Goal: Complete application form: Complete application form

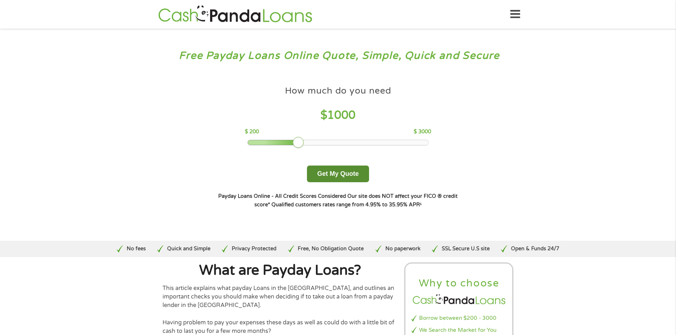
click at [346, 171] on button "Get My Quote" at bounding box center [338, 174] width 62 height 17
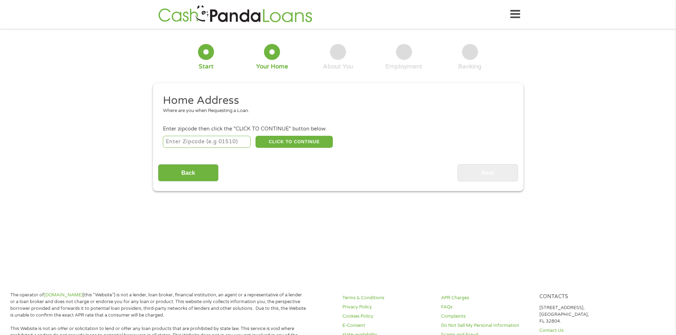
click at [171, 145] on input "number" at bounding box center [207, 142] width 88 height 12
type input "77864"
select select "[US_STATE]"
click at [294, 143] on button "CLICK TO CONTINUE" at bounding box center [294, 142] width 77 height 12
type input "77864"
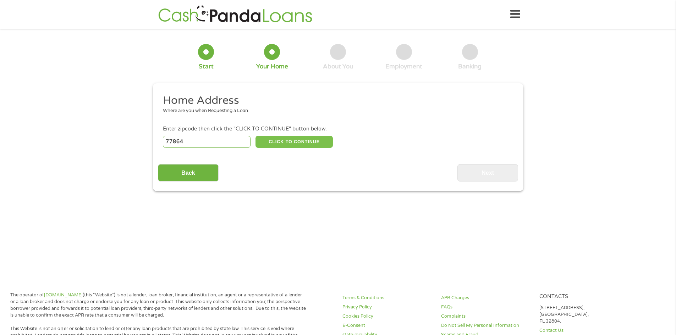
type input "[GEOGRAPHIC_DATA]"
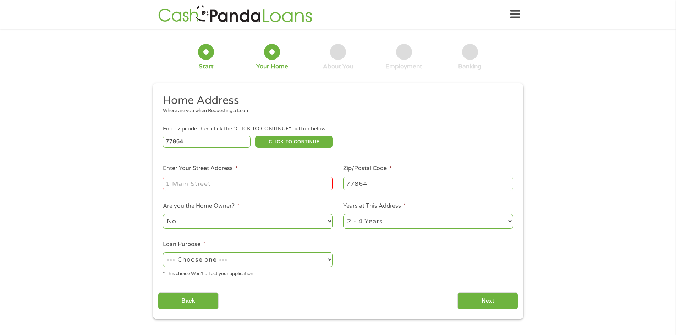
click at [263, 187] on input "Enter Your Street Address *" at bounding box center [248, 183] width 170 height 13
type input "1985 [PERSON_NAME]"
click at [403, 227] on select "1 Year or less 1 - 2 Years 2 - 4 Years Over 4 Years" at bounding box center [428, 221] width 170 height 15
select select "12months"
click at [343, 214] on select "1 Year or less 1 - 2 Years 2 - 4 Years Over 4 Years" at bounding box center [428, 221] width 170 height 15
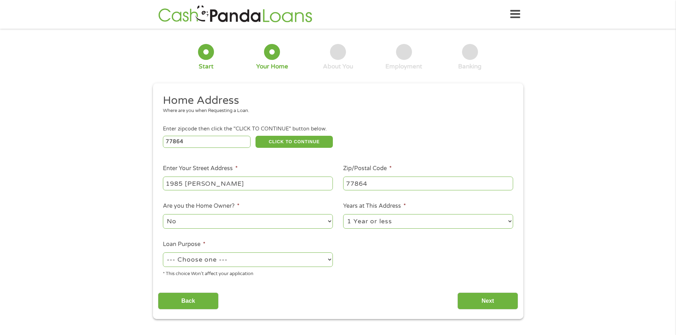
click at [256, 262] on select "--- Choose one --- Pay Bills Debt Consolidation Home Improvement Major Purchase…" at bounding box center [248, 260] width 170 height 15
select select "paybills"
click at [163, 253] on select "--- Choose one --- Pay Bills Debt Consolidation Home Improvement Major Purchase…" at bounding box center [248, 260] width 170 height 15
click at [499, 303] on input "Next" at bounding box center [488, 301] width 61 height 17
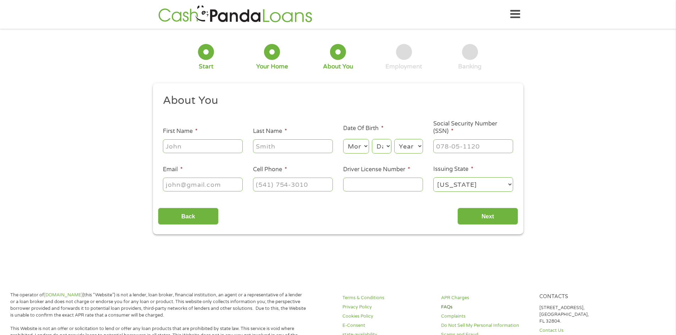
scroll to position [3, 3]
drag, startPoint x: 211, startPoint y: 147, endPoint x: 218, endPoint y: 148, distance: 7.5
click at [211, 147] on input "First Name *" at bounding box center [203, 146] width 80 height 13
type input "[PERSON_NAME]"
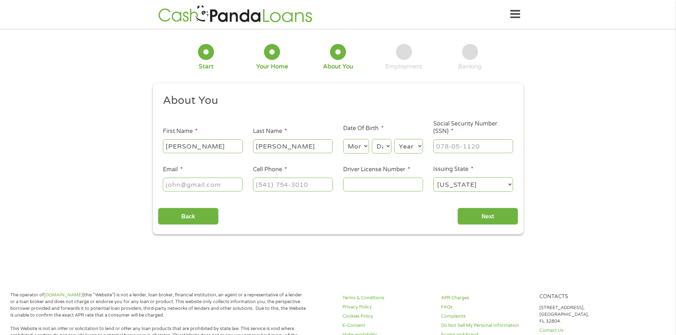
click at [350, 148] on select "Month 1 2 3 4 5 6 7 8 9 10 11 12" at bounding box center [356, 146] width 26 height 15
select select "3"
click at [343, 139] on select "Month 1 2 3 4 5 6 7 8 9 10 11 12" at bounding box center [356, 146] width 26 height 15
click at [381, 148] on select "Day 1 2 3 4 5 6 7 8 9 10 11 12 13 14 15 16 17 18 19 20 21 22 23 24 25 26 27 28 …" at bounding box center [381, 146] width 19 height 15
select select "14"
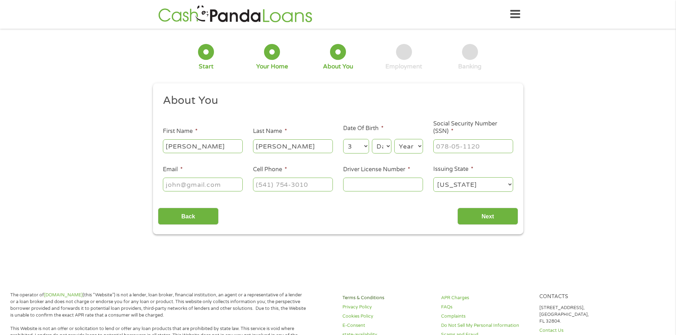
click at [372, 139] on select "Day 1 2 3 4 5 6 7 8 9 10 11 12 13 14 15 16 17 18 19 20 21 22 23 24 25 26 27 28 …" at bounding box center [381, 146] width 19 height 15
click at [411, 152] on select "Year [DATE] 2006 2005 2004 2003 2002 2001 2000 1999 1998 1997 1996 1995 1994 19…" at bounding box center [408, 146] width 29 height 15
select select "1997"
click at [394, 139] on select "Year [DATE] 2006 2005 2004 2003 2002 2001 2000 1999 1998 1997 1996 1995 1994 19…" at bounding box center [408, 146] width 29 height 15
click at [453, 147] on input "___-__-____" at bounding box center [473, 146] width 80 height 13
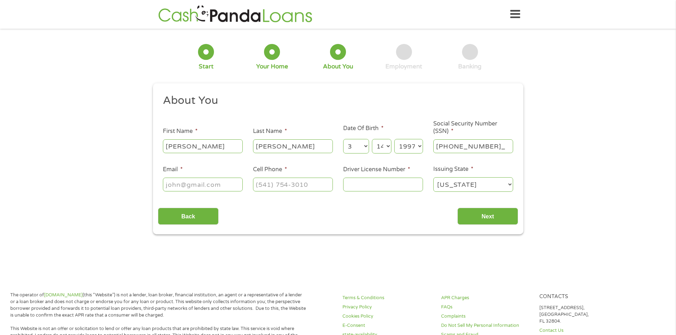
type input "636-56-4087"
click at [204, 187] on input "Email *" at bounding box center [203, 184] width 80 height 13
type input "[EMAIL_ADDRESS][DOMAIN_NAME]"
click at [260, 183] on input "(___) ___-____" at bounding box center [293, 184] width 80 height 13
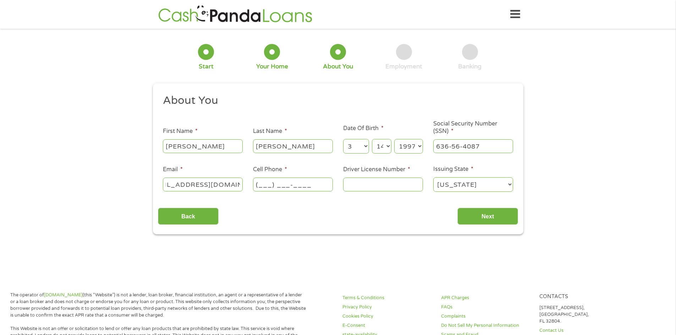
scroll to position [0, 0]
type input "[PHONE_NUMBER]"
click at [356, 183] on input "Driver License Number *" at bounding box center [383, 184] width 80 height 13
type input "37115000"
click at [486, 218] on input "Next" at bounding box center [488, 216] width 61 height 17
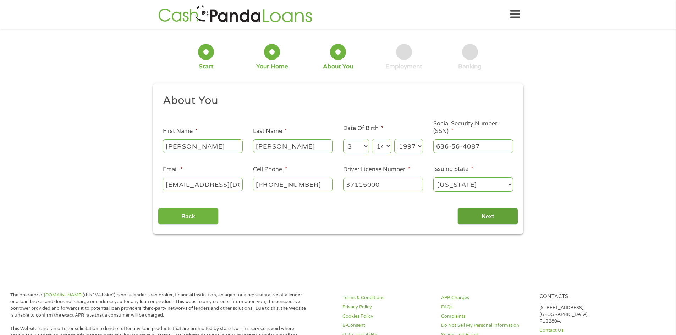
click at [476, 213] on input "Next" at bounding box center [488, 216] width 61 height 17
click at [372, 227] on div "This field is hidden when viewing the form gclid Cj0KCQjwl5jHBhDHARIsAB0Yqjx015…" at bounding box center [338, 159] width 371 height 152
click at [214, 174] on li "Email * [EMAIL_ADDRESS][DOMAIN_NAME]" at bounding box center [203, 178] width 90 height 27
click at [351, 200] on div "About You This field is hidden when viewing the form Title * --- Choose one ---…" at bounding box center [338, 160] width 360 height 132
click at [394, 183] on input "37115000" at bounding box center [383, 184] width 80 height 13
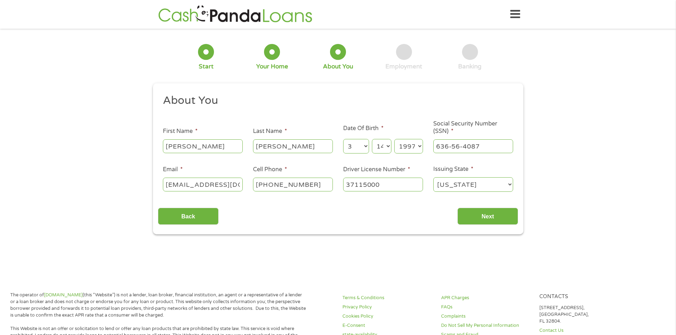
click at [460, 192] on div "[US_STATE] [US_STATE] [US_STATE] [US_STATE] [US_STATE] [US_STATE] [US_STATE] [U…" at bounding box center [473, 184] width 80 height 17
click at [473, 214] on input "Next" at bounding box center [488, 216] width 61 height 17
click at [493, 218] on input "Next" at bounding box center [488, 216] width 61 height 17
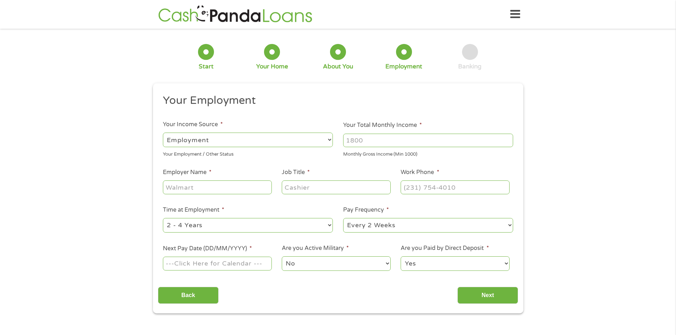
scroll to position [3, 3]
click at [390, 142] on input "Your Total Monthly Income *" at bounding box center [428, 140] width 170 height 13
type input "3800"
click at [180, 184] on input "Employer Name *" at bounding box center [217, 187] width 109 height 13
type input "[PERSON_NAME]"
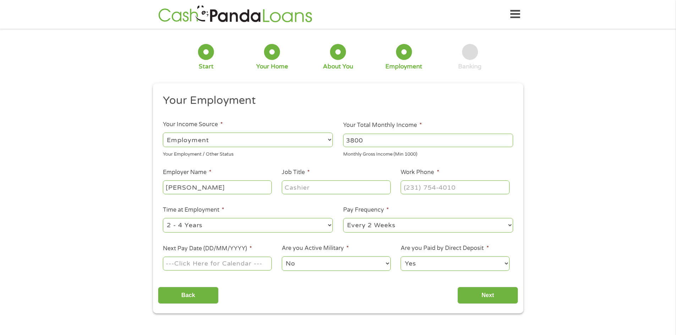
click at [366, 182] on input "Job Title *" at bounding box center [336, 187] width 109 height 13
type input "Sales Associate"
click at [427, 192] on input "(___) ___-____" at bounding box center [455, 187] width 109 height 13
type input "[PHONE_NUMBER]"
click at [250, 222] on select "--- Choose one --- 1 Year or less 1 - 2 Years 2 - 4 Years Over 4 Years" at bounding box center [248, 225] width 170 height 15
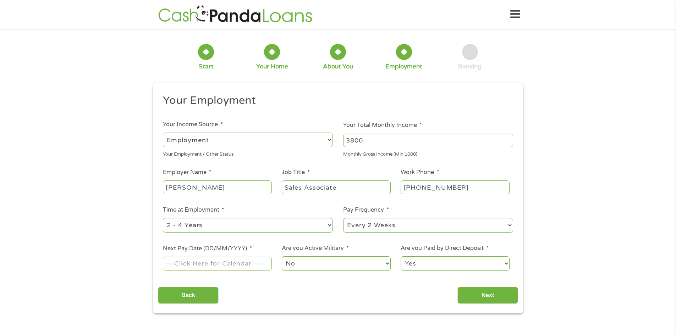
click at [250, 223] on select "--- Choose one --- 1 Year or less 1 - 2 Years 2 - 4 Years Over 4 Years" at bounding box center [248, 225] width 170 height 15
click at [378, 231] on select "--- Choose one --- Every 2 Weeks Every Week Monthly Semi-Monthly" at bounding box center [428, 225] width 170 height 15
click at [343, 218] on select "--- Choose one --- Every 2 Weeks Every Week Monthly Semi-Monthly" at bounding box center [428, 225] width 170 height 15
click at [385, 230] on select "--- Choose one --- Every 2 Weeks Every Week Monthly Semi-Monthly" at bounding box center [428, 225] width 170 height 15
select select "monthly"
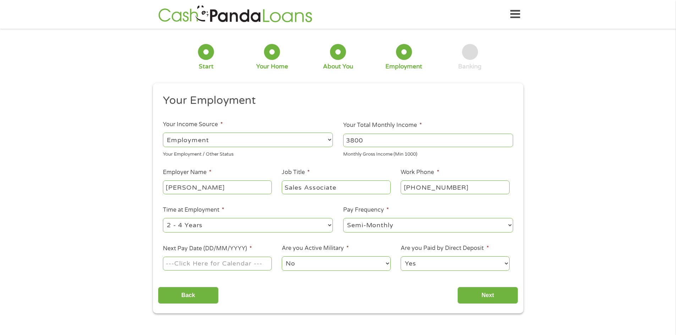
click at [343, 218] on select "--- Choose one --- Every 2 Weeks Every Week Monthly Semi-Monthly" at bounding box center [428, 225] width 170 height 15
click at [241, 262] on input "Next Pay Date (DD/MM/YYYY) *" at bounding box center [217, 263] width 109 height 13
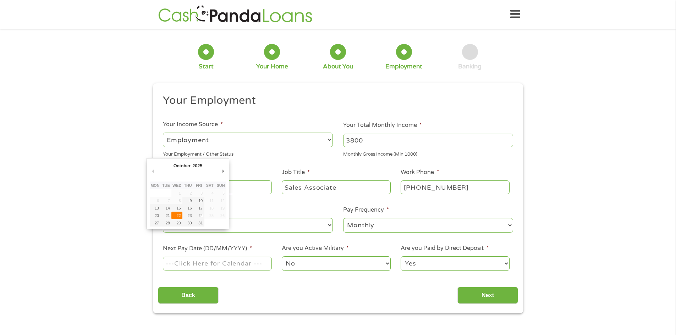
type input "[DATE]"
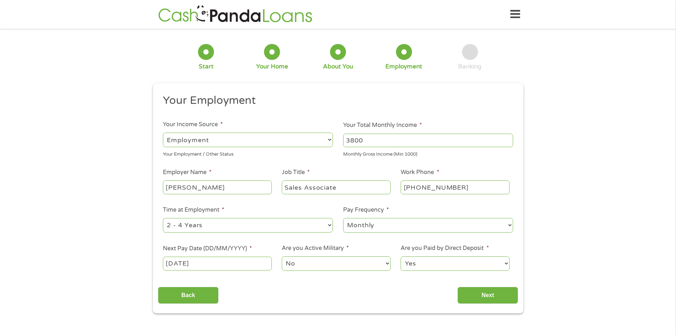
click at [299, 269] on select "No Yes" at bounding box center [336, 264] width 109 height 15
click at [282, 257] on select "No Yes" at bounding box center [336, 264] width 109 height 15
click at [506, 302] on input "Next" at bounding box center [488, 295] width 61 height 17
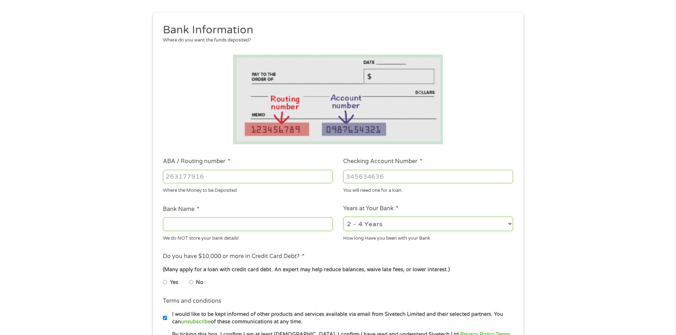
scroll to position [142, 0]
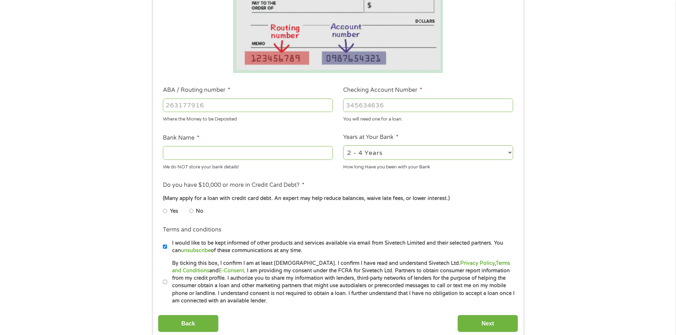
click at [199, 111] on input "ABA / Routing number *" at bounding box center [248, 105] width 170 height 13
type input "111914881"
type input "NORMANGEE STATE BANK"
type input "111914881"
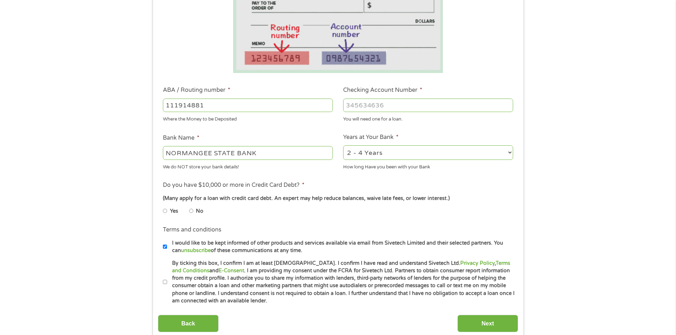
click at [373, 106] on input "Checking Account Number *" at bounding box center [428, 105] width 170 height 13
type input "2173867"
click at [315, 187] on li "Do you have $10,000 or more in Credit Card Debt? * (Many apply for a loan with …" at bounding box center [338, 201] width 360 height 40
click at [191, 210] on input "No" at bounding box center [191, 211] width 4 height 11
radio input "true"
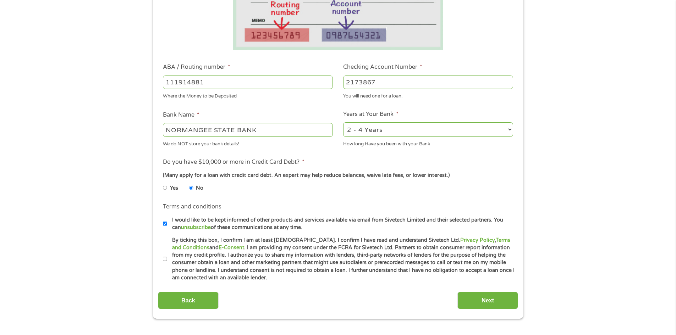
scroll to position [177, 0]
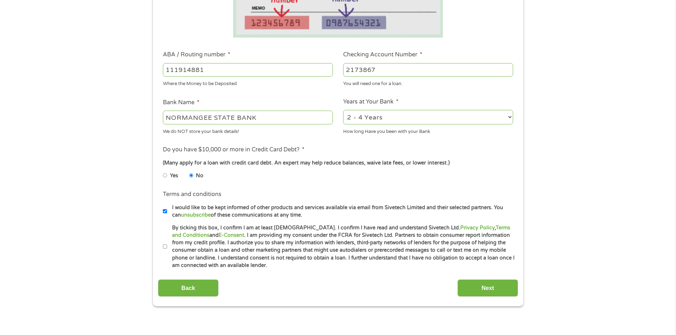
click at [163, 247] on input "By ticking this box, I confirm I am at least [DEMOGRAPHIC_DATA]. I confirm I ha…" at bounding box center [165, 246] width 4 height 11
checkbox input "true"
click at [498, 289] on input "Next" at bounding box center [488, 288] width 61 height 17
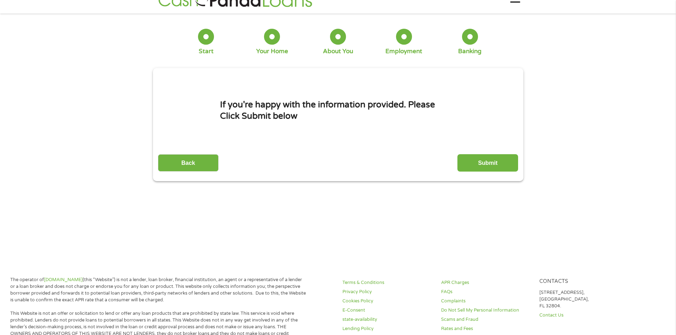
scroll to position [0, 0]
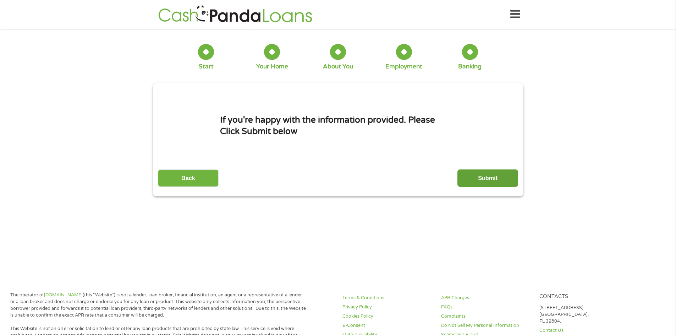
click at [483, 176] on input "Submit" at bounding box center [488, 178] width 61 height 17
